Goal: Task Accomplishment & Management: Use online tool/utility

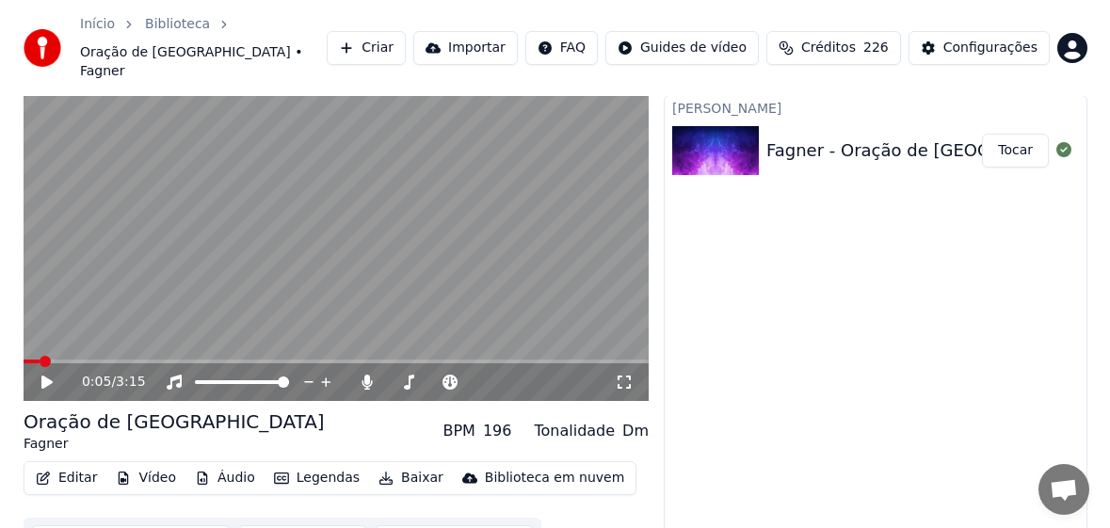
scroll to position [66, 0]
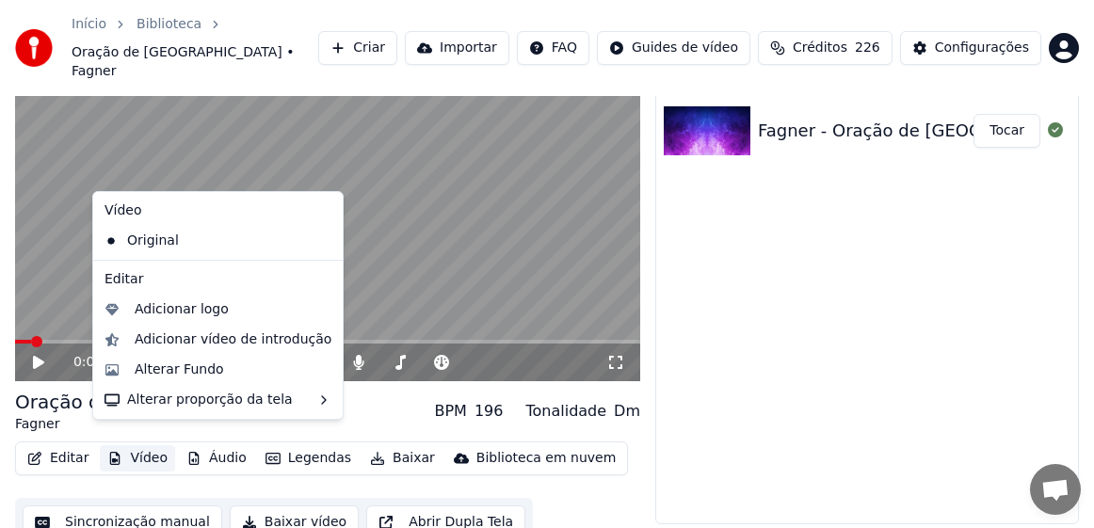
click at [139, 446] on button "Vídeo" at bounding box center [137, 459] width 75 height 26
click at [170, 368] on div "Alterar Fundo" at bounding box center [179, 370] width 89 height 19
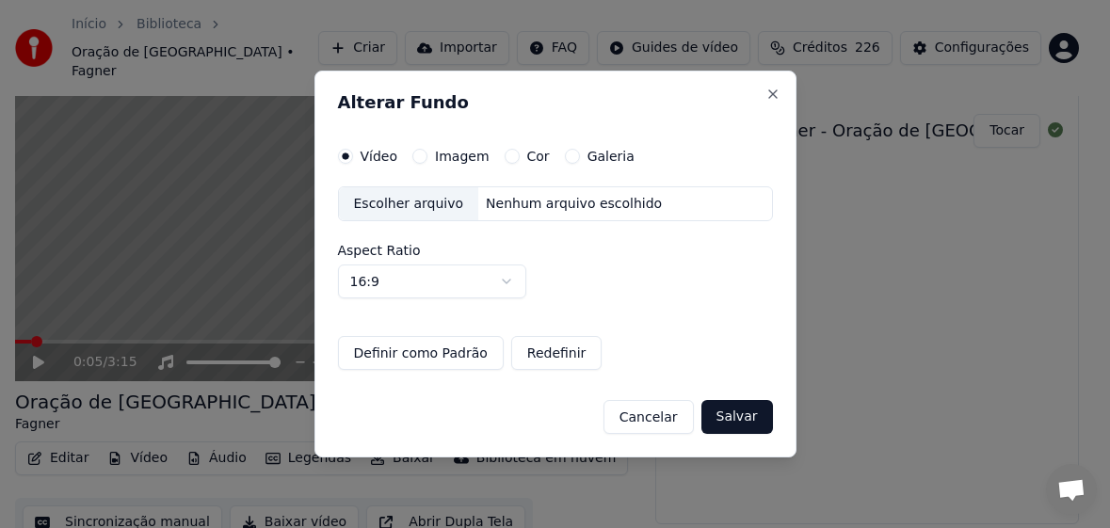
click at [464, 154] on label "Imagem" at bounding box center [462, 156] width 54 height 13
click at [428, 154] on button "Imagem" at bounding box center [420, 156] width 15 height 15
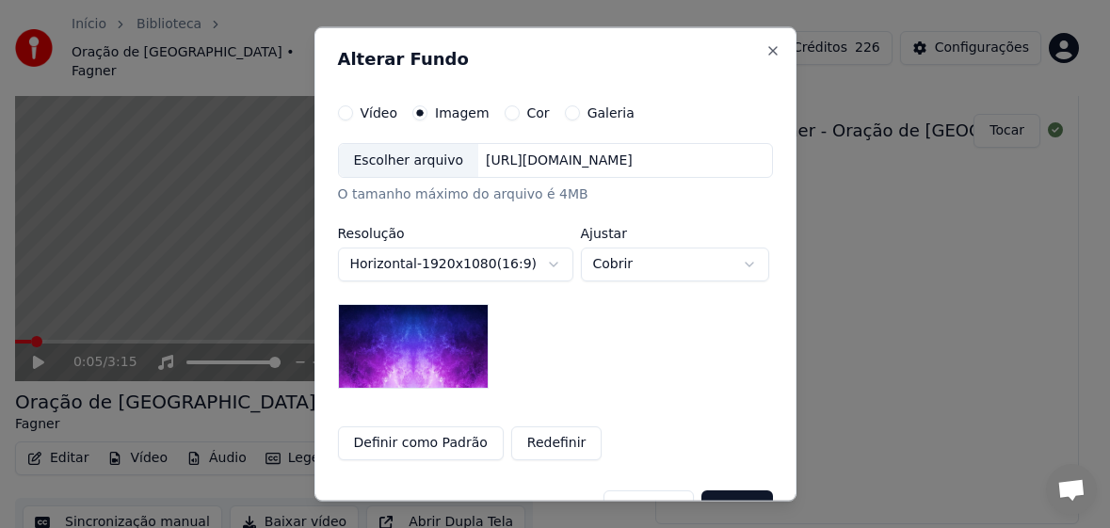
click at [378, 161] on div "Escolher arquivo" at bounding box center [409, 160] width 140 height 34
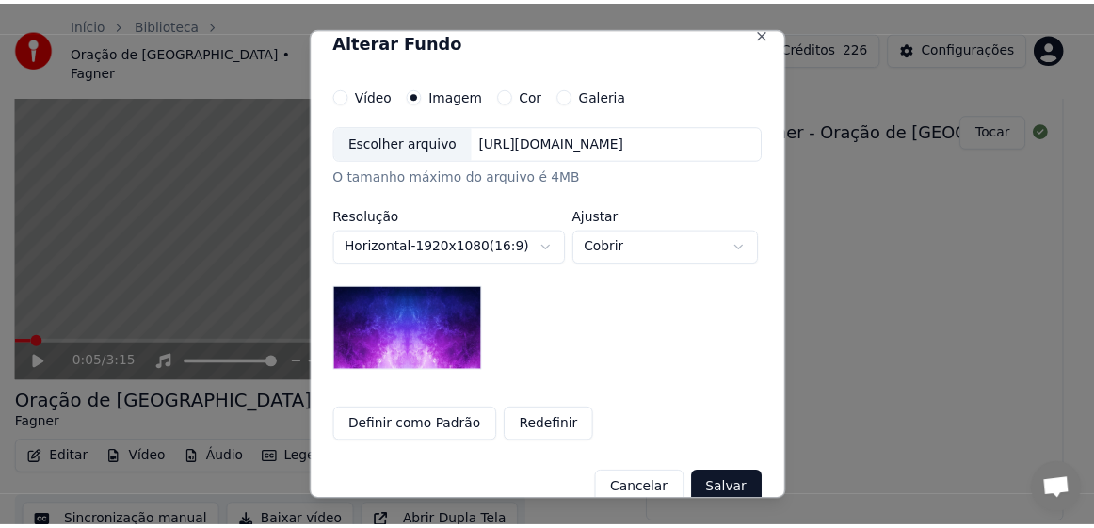
scroll to position [18, 0]
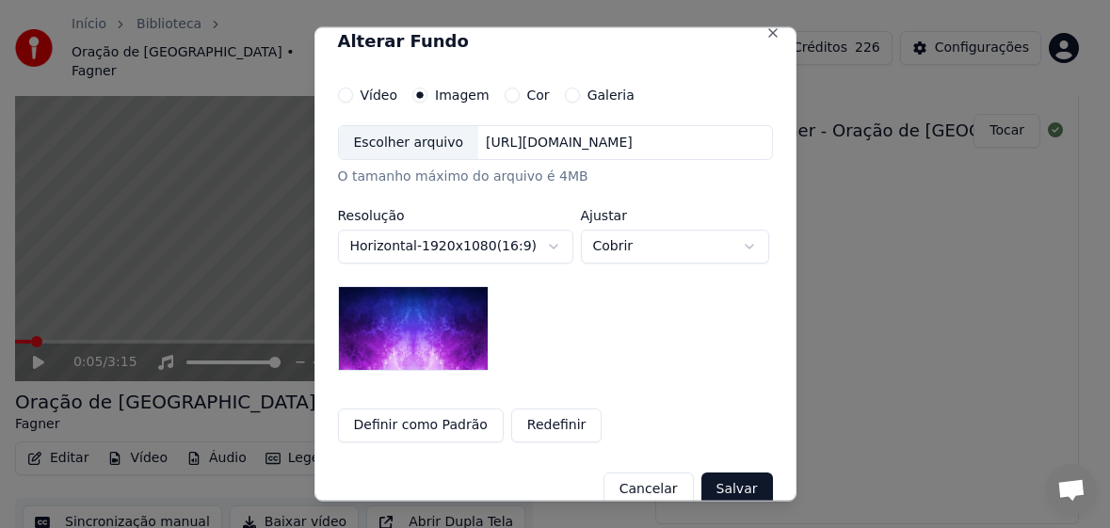
click at [741, 481] on button "Salvar" at bounding box center [738, 490] width 72 height 34
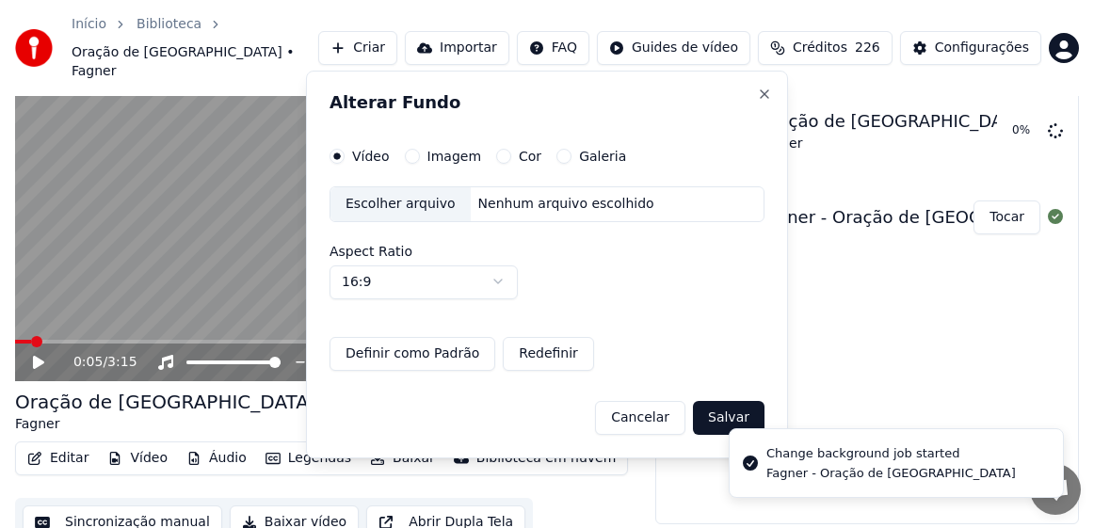
scroll to position [0, 0]
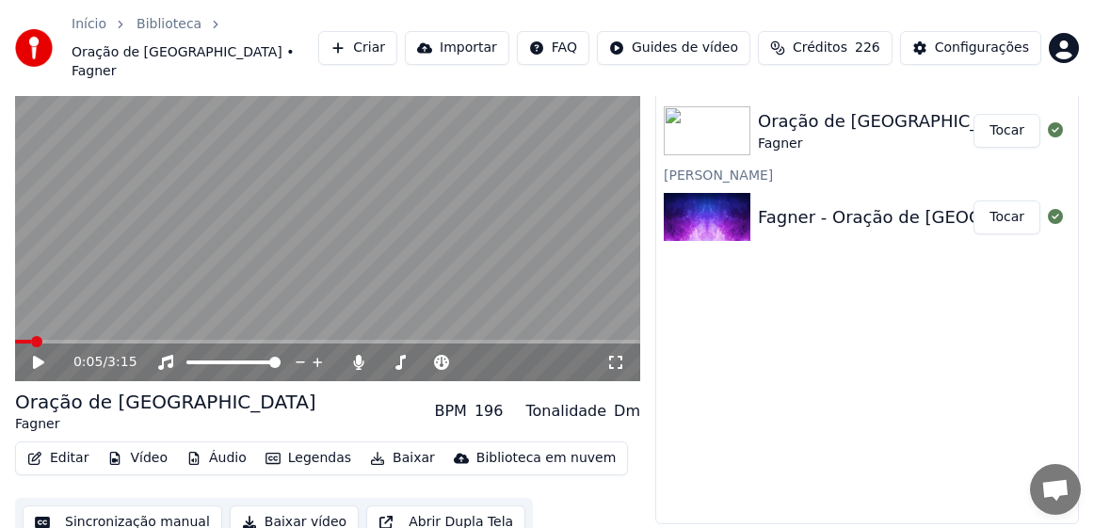
click at [1005, 114] on button "Tocar" at bounding box center [1007, 131] width 67 height 34
click at [41, 357] on icon at bounding box center [38, 362] width 9 height 11
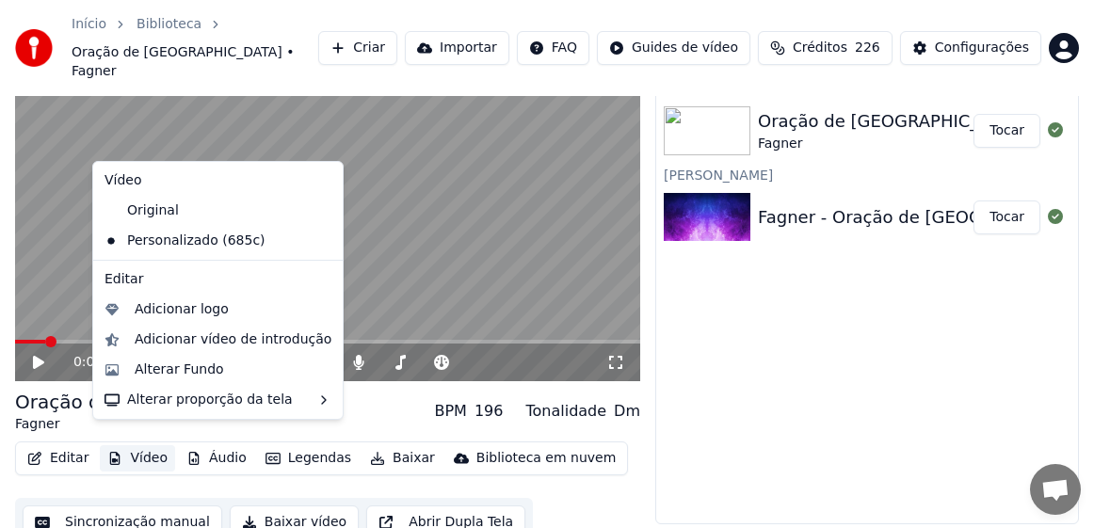
click at [143, 446] on button "Vídeo" at bounding box center [137, 459] width 75 height 26
click at [196, 373] on div "Alterar Fundo" at bounding box center [179, 370] width 89 height 19
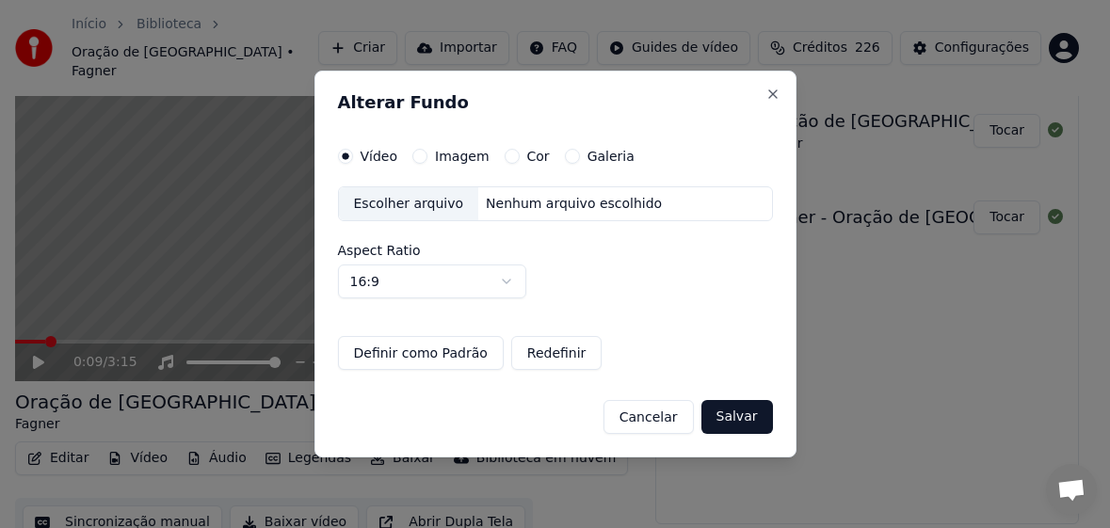
click at [402, 202] on div "Escolher arquivo" at bounding box center [409, 204] width 140 height 34
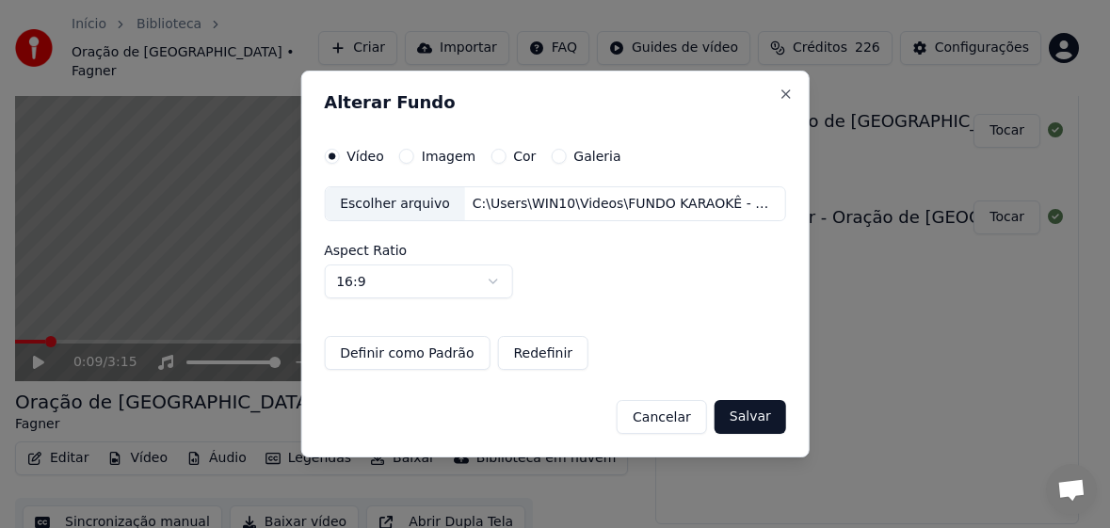
click at [755, 411] on button "Salvar" at bounding box center [751, 417] width 72 height 34
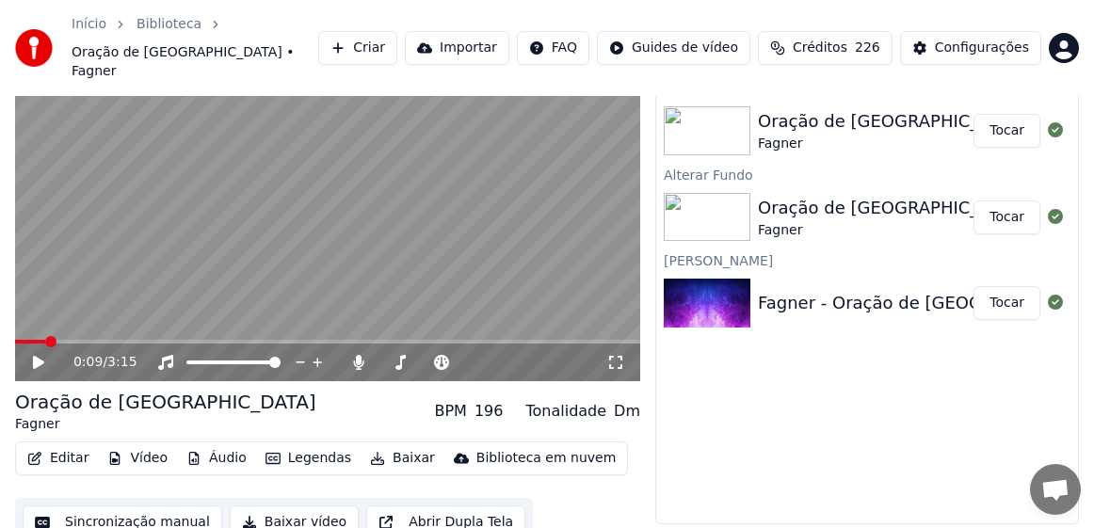
click at [1008, 114] on button "Tocar" at bounding box center [1007, 131] width 67 height 34
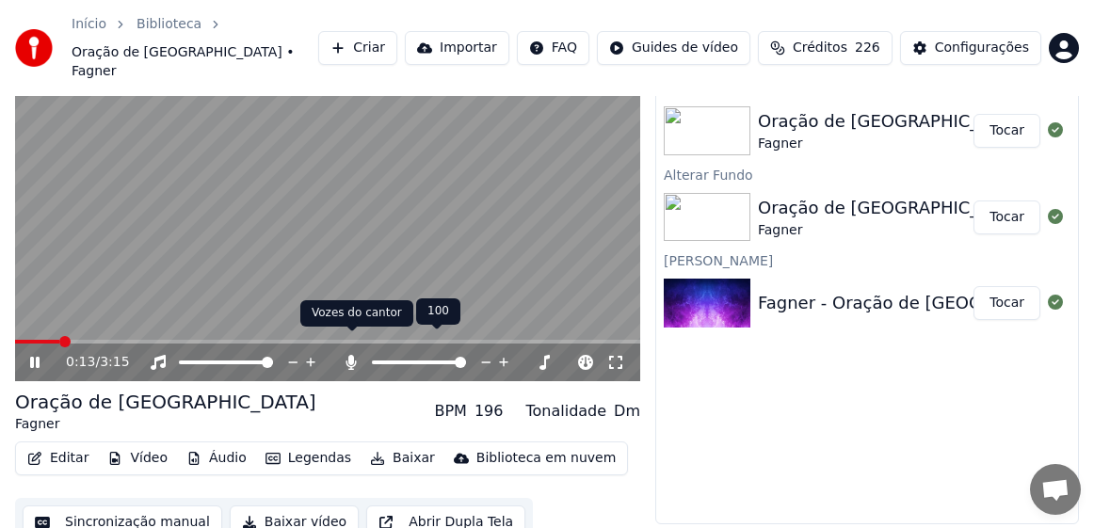
click at [359, 355] on icon at bounding box center [351, 362] width 19 height 15
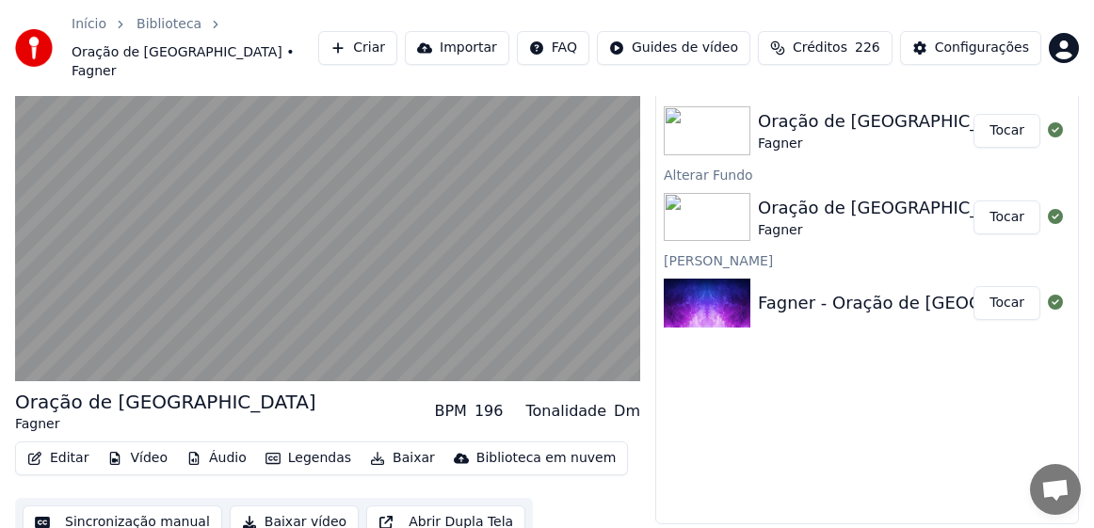
click at [288, 506] on button "Baixar vídeo" at bounding box center [294, 523] width 129 height 34
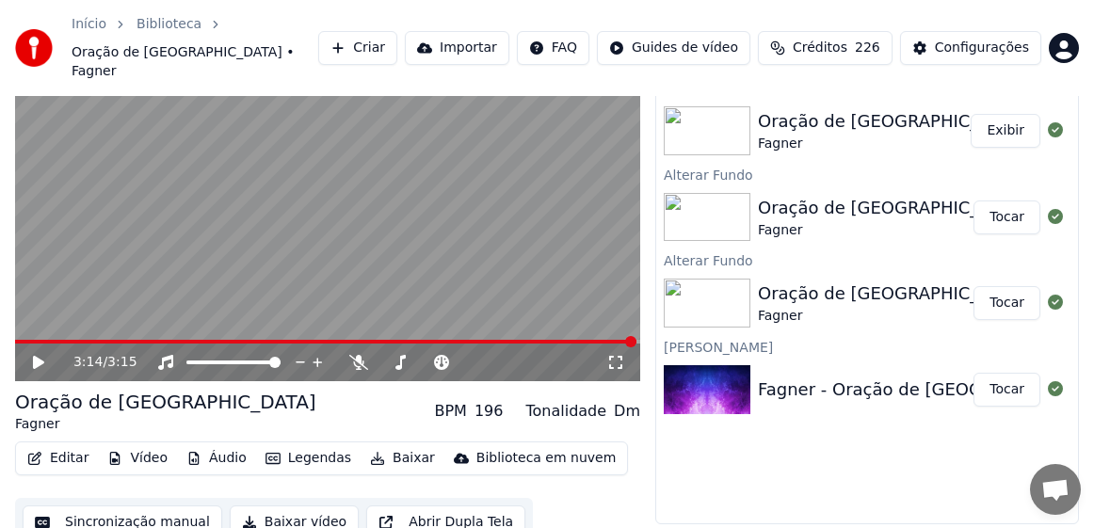
click at [1005, 115] on button "Exibir" at bounding box center [1006, 131] width 70 height 34
